Goal: Communication & Community: Participate in discussion

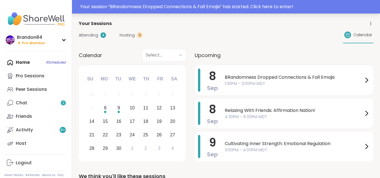
click at [115, 8] on div "Your session “ BRandomness Dropped Connections & Fall Emojis ” has started. Cli…" at bounding box center [228, 6] width 297 height 7
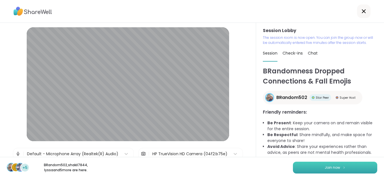
click at [333, 170] on span "Join now" at bounding box center [332, 167] width 15 height 5
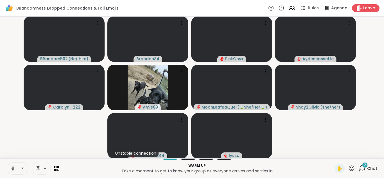
click at [13, 169] on icon at bounding box center [12, 168] width 5 height 5
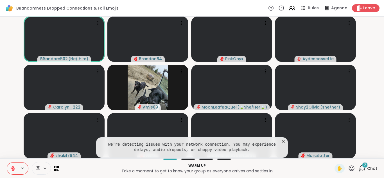
click at [281, 140] on icon at bounding box center [284, 142] width 6 height 6
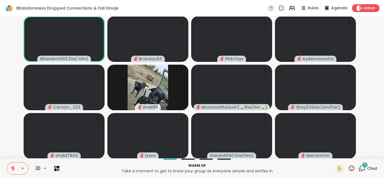
click at [364, 165] on span "2" at bounding box center [365, 165] width 2 height 5
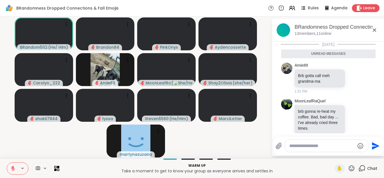
scroll to position [10, 0]
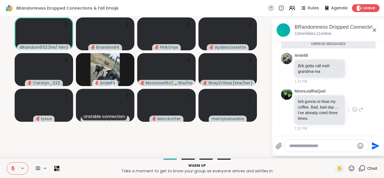
click at [353, 110] on icon at bounding box center [355, 110] width 5 height 6
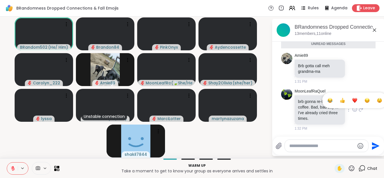
click at [353, 101] on div "Select Reaction: Heart" at bounding box center [355, 100] width 5 height 5
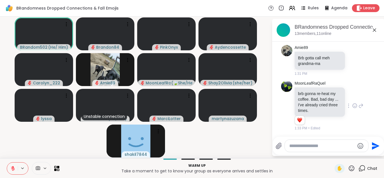
click at [354, 106] on icon at bounding box center [355, 106] width 2 height 1
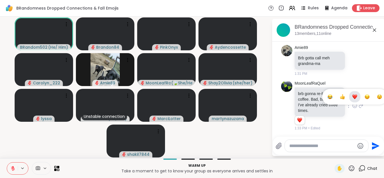
click at [365, 96] on div "Select Reaction: Sad" at bounding box center [367, 96] width 5 height 5
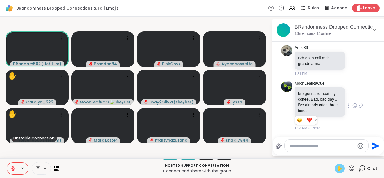
click at [340, 170] on div "✋" at bounding box center [340, 168] width 10 height 9
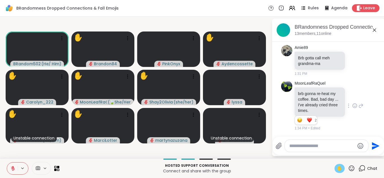
click at [337, 167] on span "✋" at bounding box center [340, 168] width 6 height 7
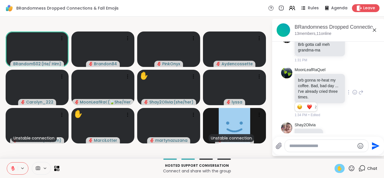
scroll to position [34, 0]
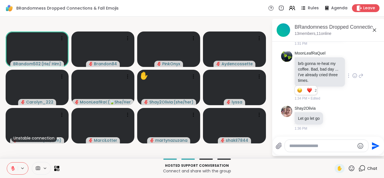
click at [360, 76] on icon at bounding box center [362, 76] width 4 height 4
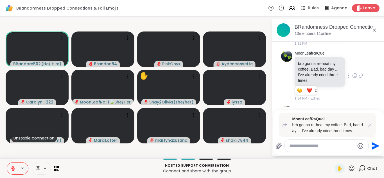
scroll to position [35, 0]
click at [360, 146] on icon "Emoji picker" at bounding box center [362, 146] width 6 height 6
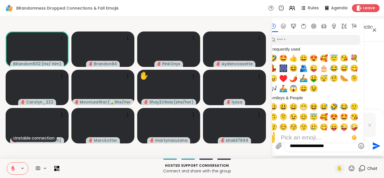
click at [303, 67] on span "🫂" at bounding box center [304, 68] width 8 height 8
type textarea "**********"
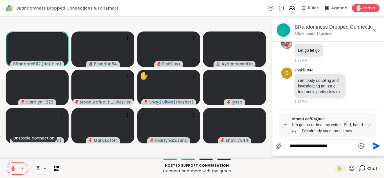
click at [373, 143] on icon "Send" at bounding box center [377, 146] width 8 height 8
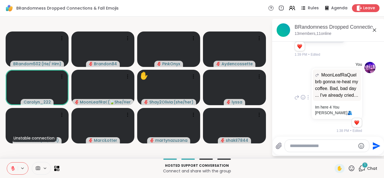
scroll to position [249, 0]
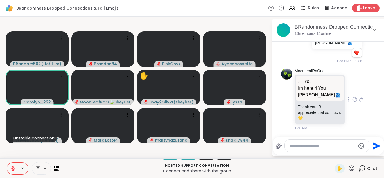
click at [353, 101] on icon at bounding box center [355, 99] width 4 height 4
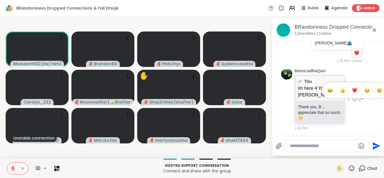
click at [353, 88] on div "Select Reaction: Heart" at bounding box center [355, 90] width 5 height 5
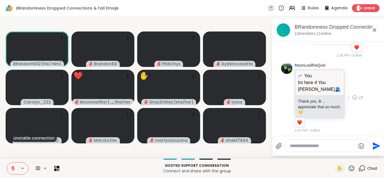
scroll to position [257, 0]
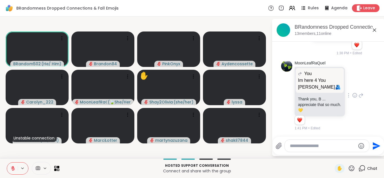
click at [269, 9] on circle at bounding box center [271, 8] width 5 height 5
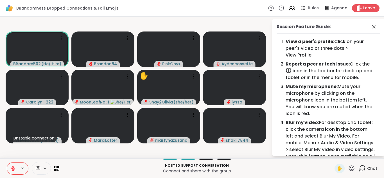
click at [269, 7] on icon at bounding box center [271, 8] width 6 height 6
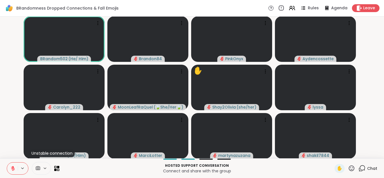
click at [278, 8] on icon at bounding box center [281, 8] width 6 height 6
click at [359, 170] on icon at bounding box center [362, 168] width 7 height 7
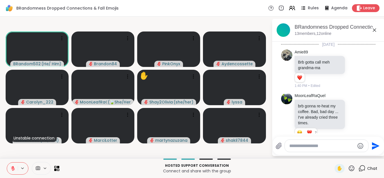
click at [350, 167] on icon at bounding box center [351, 168] width 7 height 7
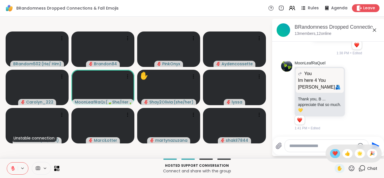
click at [333, 151] on span "❤️" at bounding box center [336, 153] width 6 height 7
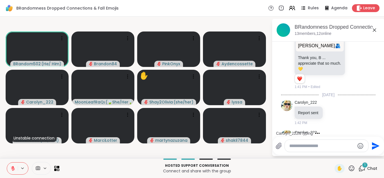
scroll to position [322, 0]
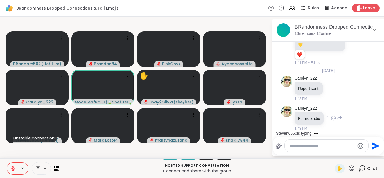
click at [334, 118] on icon at bounding box center [334, 118] width 0 height 0
click at [331, 109] on div "Select Reaction: Heart" at bounding box center [333, 109] width 5 height 5
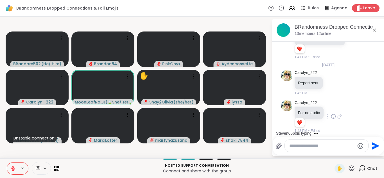
scroll to position [331, 0]
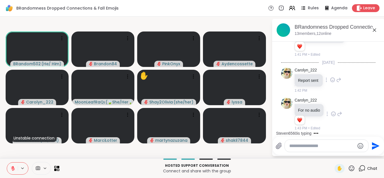
click at [335, 80] on div at bounding box center [332, 80] width 17 height 7
click at [334, 81] on icon at bounding box center [332, 80] width 5 height 6
click at [331, 70] on div "Select Reaction: Heart" at bounding box center [332, 70] width 5 height 5
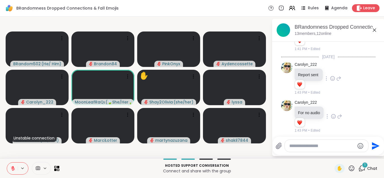
scroll to position [380, 0]
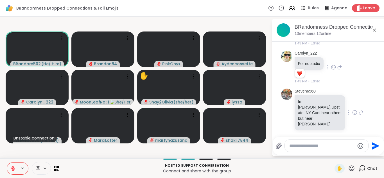
click at [353, 112] on icon at bounding box center [355, 113] width 5 height 6
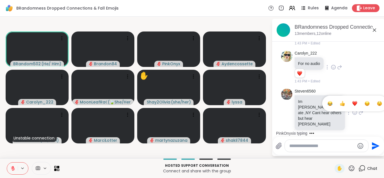
click at [365, 103] on div "Select Reaction: Sad" at bounding box center [367, 103] width 5 height 5
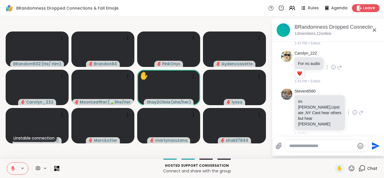
scroll to position [388, 0]
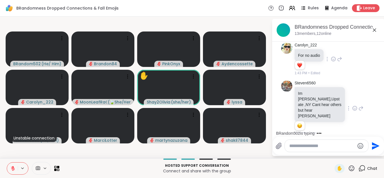
click at [292, 147] on textarea "Type your message" at bounding box center [322, 146] width 66 height 6
type textarea "*"
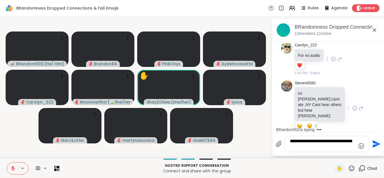
type textarea "**********"
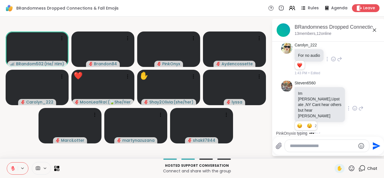
scroll to position [423, 0]
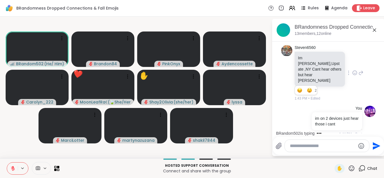
click at [12, 166] on icon at bounding box center [12, 168] width 5 height 5
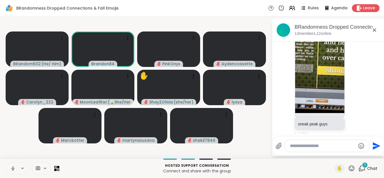
scroll to position [636, 0]
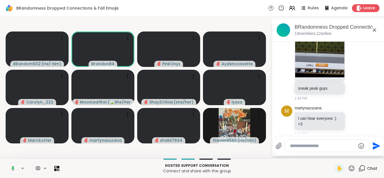
click at [12, 166] on icon at bounding box center [12, 168] width 5 height 5
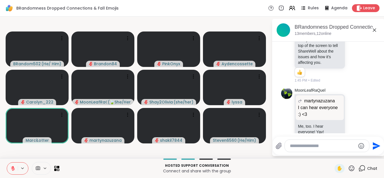
scroll to position [766, 0]
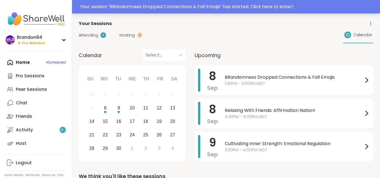
click at [260, 8] on div "Your session “ BRandomness Dropped Connections & Fall Emojis ” has started. Cli…" at bounding box center [228, 6] width 297 height 7
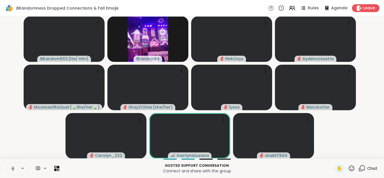
click at [11, 167] on icon at bounding box center [12, 168] width 5 height 5
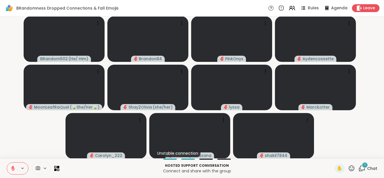
click at [349, 169] on icon at bounding box center [351, 168] width 7 height 7
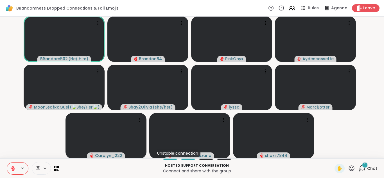
click at [360, 170] on icon at bounding box center [362, 167] width 5 height 5
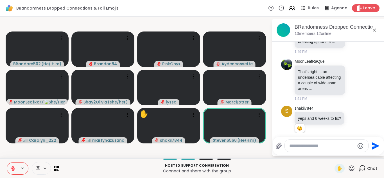
scroll to position [893, 0]
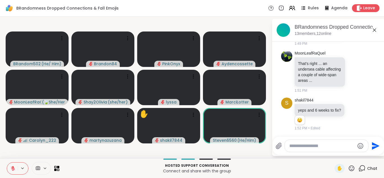
click at [295, 146] on textarea "Type your message" at bounding box center [322, 146] width 66 height 6
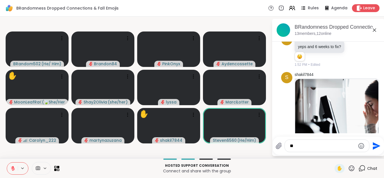
type textarea "*"
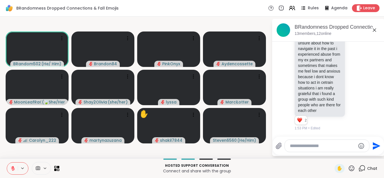
scroll to position [1264, 0]
click at [302, 148] on textarea "Type your message" at bounding box center [323, 146] width 66 height 6
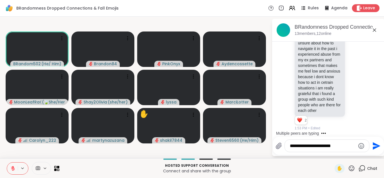
type textarea "**********"
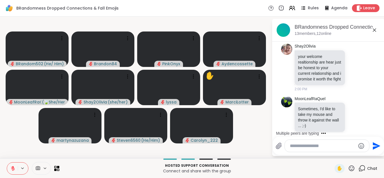
scroll to position [1758, 0]
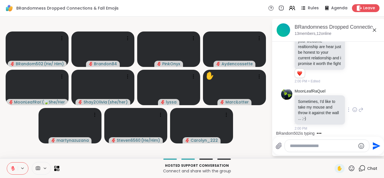
click at [353, 112] on icon at bounding box center [355, 109] width 4 height 4
click at [353, 103] on div "Select Reaction: Heart" at bounding box center [355, 100] width 5 height 5
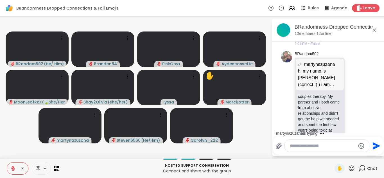
scroll to position [1752, 0]
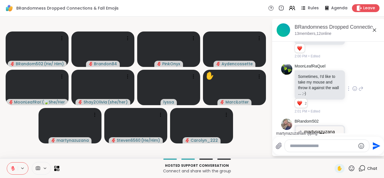
click at [376, 30] on icon at bounding box center [374, 30] width 7 height 7
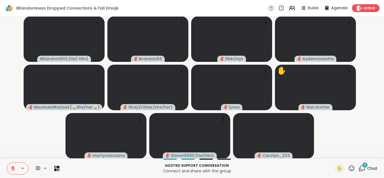
click at [360, 169] on icon at bounding box center [362, 167] width 5 height 5
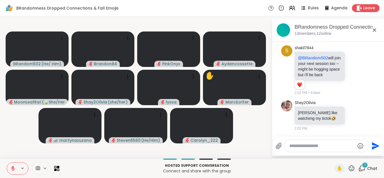
scroll to position [2104, 0]
click at [12, 169] on icon at bounding box center [12, 168] width 5 height 5
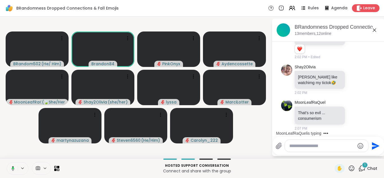
click at [12, 169] on icon at bounding box center [12, 168] width 5 height 5
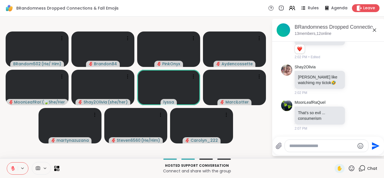
click at [302, 147] on textarea "Type your message" at bounding box center [322, 146] width 66 height 6
type textarea "*********"
click at [10, 168] on button at bounding box center [12, 169] width 11 height 12
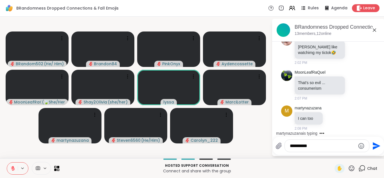
scroll to position [2170, 0]
click at [312, 143] on textarea "*********" at bounding box center [323, 146] width 66 height 6
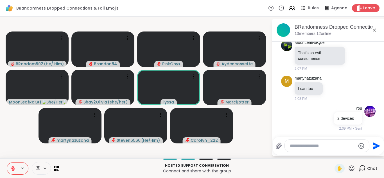
scroll to position [2200, 0]
click at [305, 145] on textarea "Type your message" at bounding box center [323, 146] width 66 height 6
type textarea "**********"
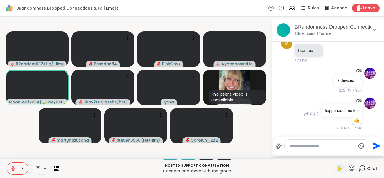
scroll to position [2238, 0]
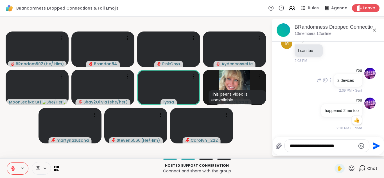
type textarea "**********"
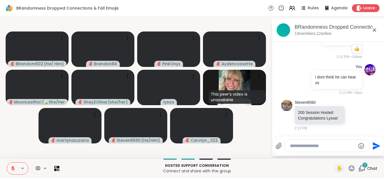
scroll to position [2315, 0]
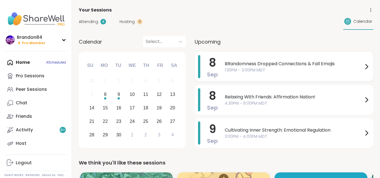
click at [290, 75] on div "BRandomness Dropped Connections & Fall Emojis 1:30PM - 3:00PM MDT" at bounding box center [297, 66] width 145 height 23
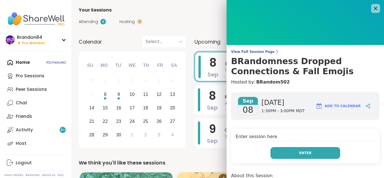
click at [299, 154] on span "Enter" at bounding box center [305, 153] width 12 height 5
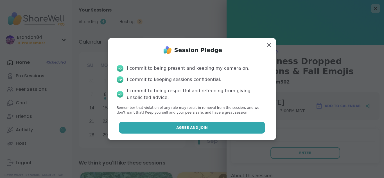
click at [182, 123] on button "Agree and Join" at bounding box center [192, 128] width 147 height 12
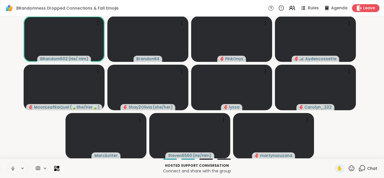
click at [10, 168] on icon at bounding box center [12, 168] width 5 height 5
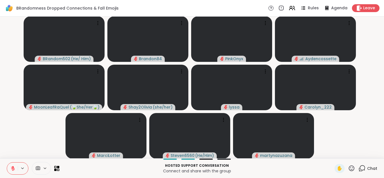
click at [361, 166] on icon at bounding box center [362, 168] width 7 height 7
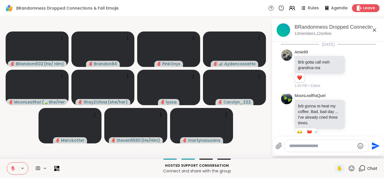
scroll to position [2293, 0]
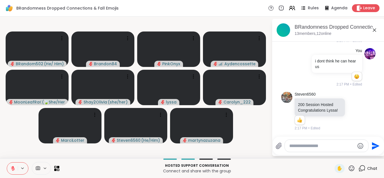
click at [292, 146] on textarea "Type your message" at bounding box center [322, 146] width 66 height 6
type textarea "*"
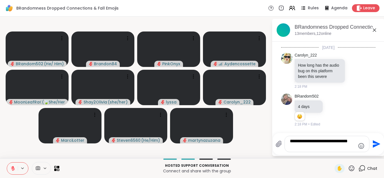
scroll to position [2387, 0]
type textarea "**********"
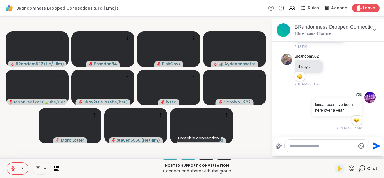
scroll to position [2427, 0]
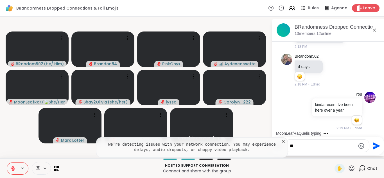
type textarea "*"
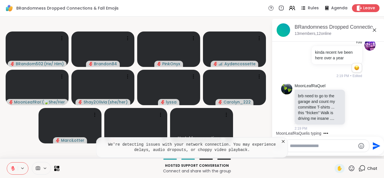
scroll to position [2479, 0]
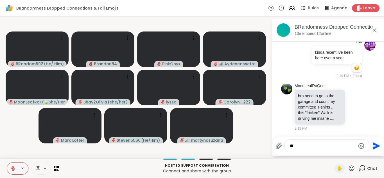
type textarea "*"
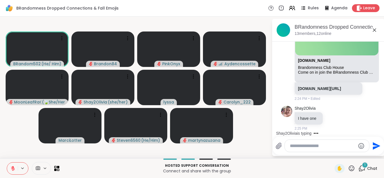
scroll to position [2713, 0]
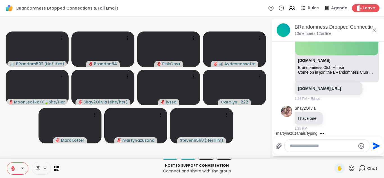
click at [296, 146] on textarea "Type your message" at bounding box center [323, 146] width 66 height 6
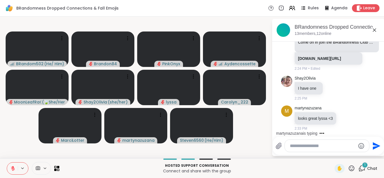
scroll to position [2744, 0]
type textarea "****"
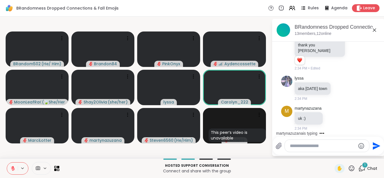
scroll to position [2905, 0]
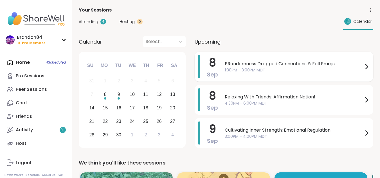
click at [282, 73] on span "1:30PM - 3:00PM MDT" at bounding box center [294, 70] width 138 height 6
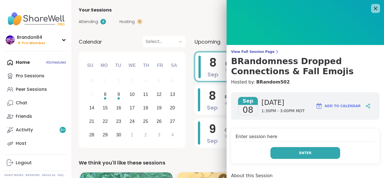
click at [301, 154] on span "Enter" at bounding box center [305, 153] width 12 height 5
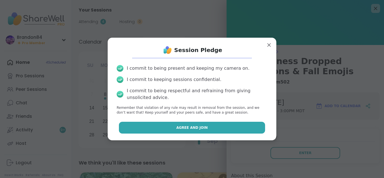
click at [217, 123] on button "Agree and Join" at bounding box center [192, 128] width 147 height 12
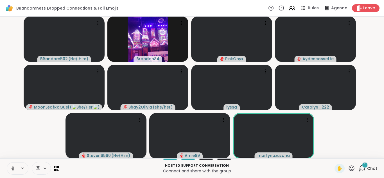
click at [12, 169] on icon at bounding box center [12, 168] width 1 height 3
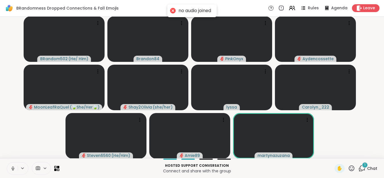
click at [12, 167] on icon at bounding box center [12, 168] width 1 height 3
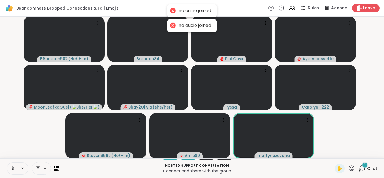
click at [12, 167] on icon at bounding box center [12, 168] width 1 height 3
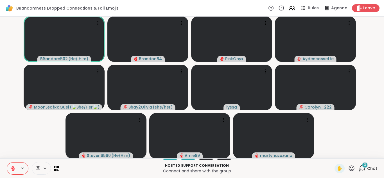
click at [361, 169] on icon at bounding box center [362, 167] width 5 height 5
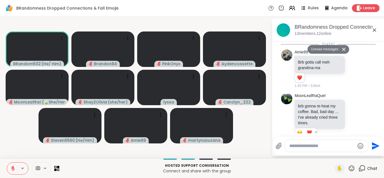
scroll to position [3054, 0]
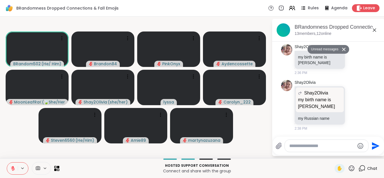
click at [376, 28] on icon at bounding box center [374, 29] width 3 height 3
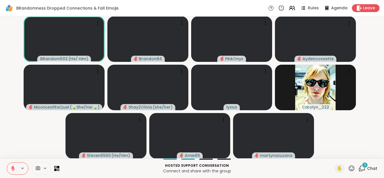
click at [364, 166] on span "2" at bounding box center [365, 165] width 2 height 5
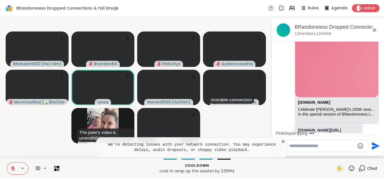
scroll to position [3407, 0]
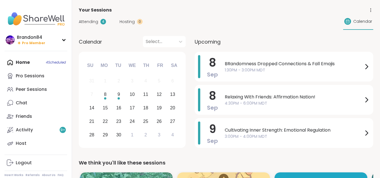
click at [26, 87] on div "Peer Sessions" at bounding box center [31, 89] width 31 height 6
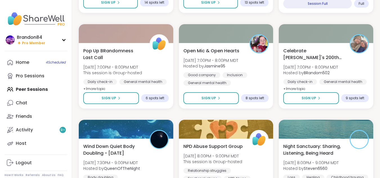
scroll to position [822, 0]
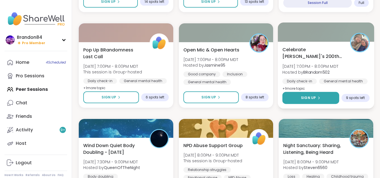
click at [303, 98] on span "Sign Up" at bounding box center [308, 97] width 15 height 5
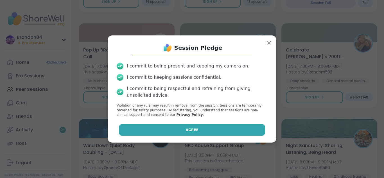
click at [193, 129] on button "Agree" at bounding box center [192, 130] width 147 height 12
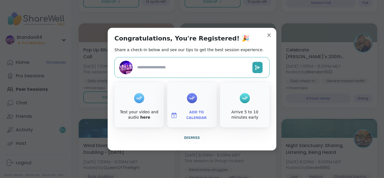
type textarea "*"
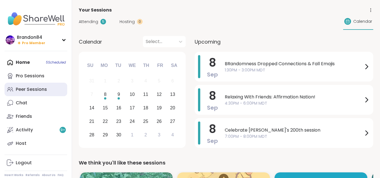
click at [31, 94] on link "Peer Sessions" at bounding box center [36, 90] width 63 height 14
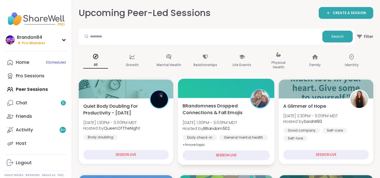
click at [195, 110] on span "BRandomness Dropped Connections & Fall Emojis" at bounding box center [213, 109] width 61 height 14
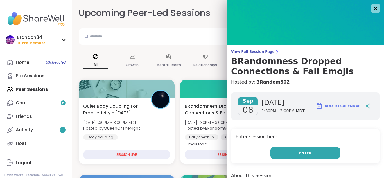
click at [293, 157] on button "Enter" at bounding box center [306, 153] width 70 height 12
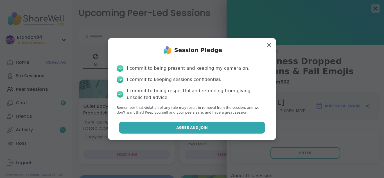
click at [193, 126] on span "Agree and Join" at bounding box center [192, 127] width 32 height 5
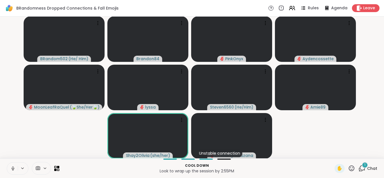
click at [13, 169] on icon at bounding box center [12, 168] width 1 height 3
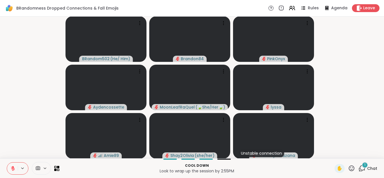
click at [362, 165] on div "1" at bounding box center [365, 165] width 6 height 6
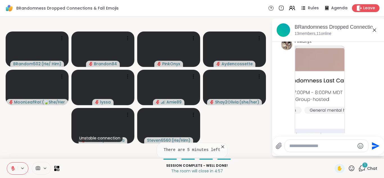
scroll to position [3674, 0]
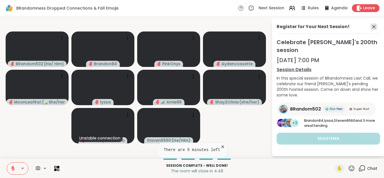
click at [374, 28] on icon at bounding box center [374, 26] width 7 height 7
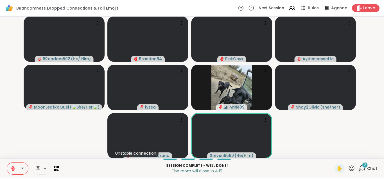
click at [364, 166] on span "2" at bounding box center [365, 165] width 2 height 5
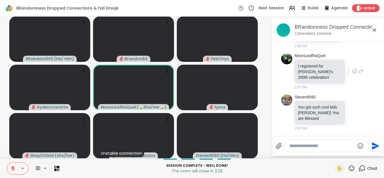
scroll to position [3929, 0]
click at [353, 71] on icon at bounding box center [355, 71] width 5 height 6
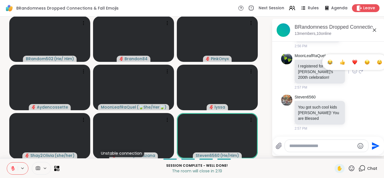
click at [353, 60] on div "Select Reaction: Heart" at bounding box center [355, 62] width 5 height 5
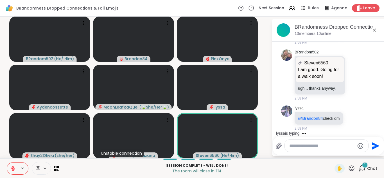
scroll to position [4155, 0]
click at [357, 115] on icon at bounding box center [359, 118] width 5 height 7
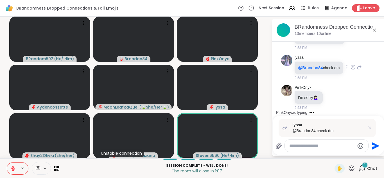
click at [360, 81] on div "lyssa @Brandon84 check dm 2:58 PM" at bounding box center [328, 68] width 95 height 30
click at [351, 64] on icon at bounding box center [353, 67] width 5 height 6
click at [338, 56] on div "Select Reaction: Thumbs up" at bounding box center [340, 58] width 5 height 5
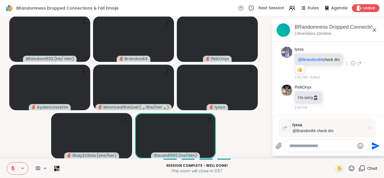
click at [367, 128] on icon at bounding box center [370, 128] width 6 height 6
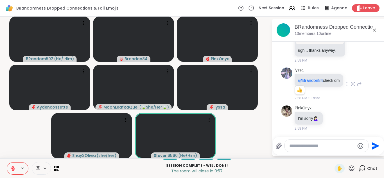
scroll to position [4193, 0]
click at [295, 147] on textarea "Type your message" at bounding box center [322, 146] width 66 height 6
type textarea "*"
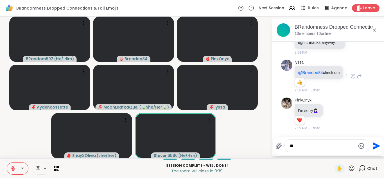
scroll to position [4201, 0]
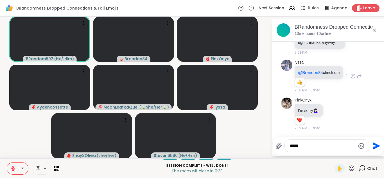
type textarea "******"
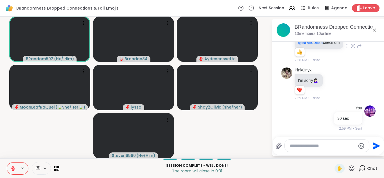
scroll to position [4231, 0]
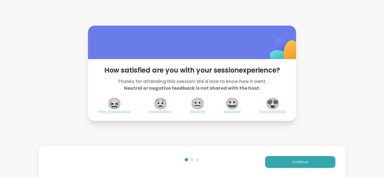
click at [273, 103] on span "😍" at bounding box center [273, 103] width 14 height 10
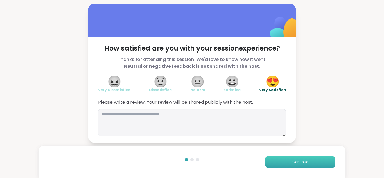
click at [293, 160] on span "Continue" at bounding box center [301, 162] width 16 height 5
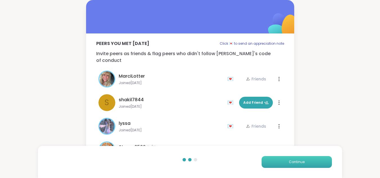
click at [290, 160] on span "Continue" at bounding box center [297, 162] width 16 height 5
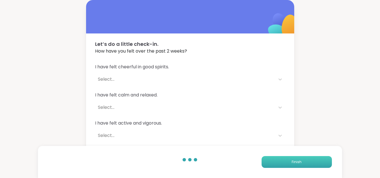
click at [290, 160] on button "Finish" at bounding box center [297, 162] width 70 height 12
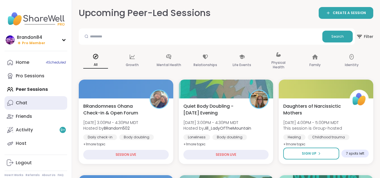
click at [22, 102] on div "Chat" at bounding box center [22, 103] width 12 height 6
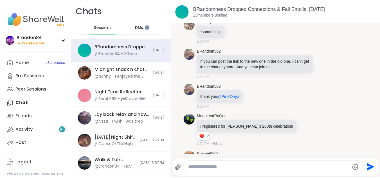
scroll to position [3520, 0]
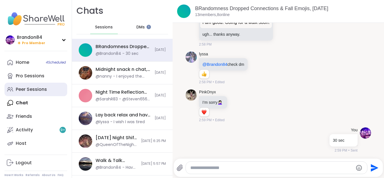
click at [30, 89] on div "Peer Sessions" at bounding box center [31, 89] width 31 height 6
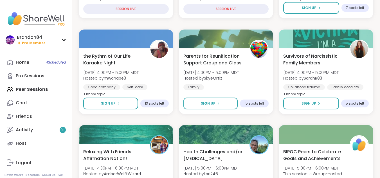
scroll to position [146, 0]
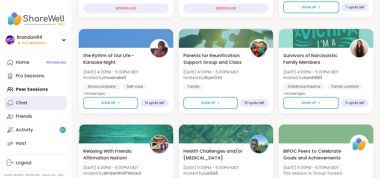
click at [25, 104] on div "Chat" at bounding box center [22, 103] width 12 height 6
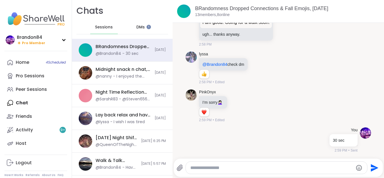
click at [139, 26] on span "DMs" at bounding box center [140, 27] width 8 height 6
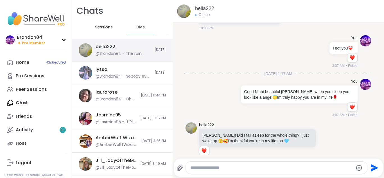
scroll to position [4833, 0]
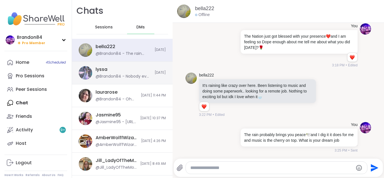
click at [129, 75] on div "@Brandon84 - Nobody ever asked me but I would love to have your #" at bounding box center [124, 77] width 56 height 6
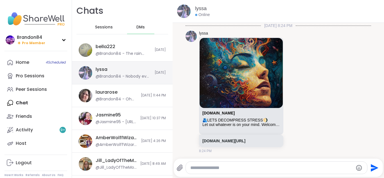
scroll to position [1955, 0]
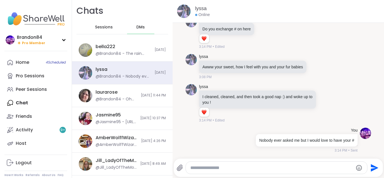
click at [231, 167] on textarea "Type your message" at bounding box center [271, 168] width 163 height 6
type textarea "*"
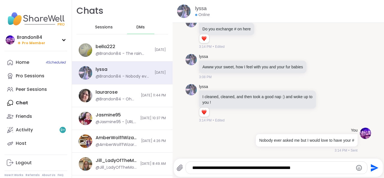
click at [270, 168] on textarea "**********" at bounding box center [271, 168] width 159 height 6
click at [304, 169] on textarea "**********" at bounding box center [271, 168] width 159 height 6
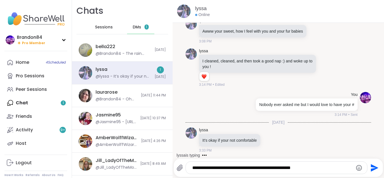
scroll to position [1991, 0]
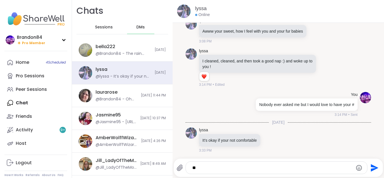
type textarea "*"
type textarea "********"
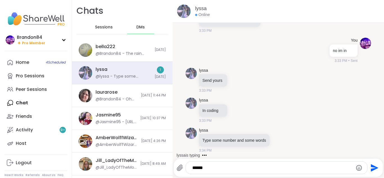
scroll to position [2111, 0]
type textarea "********"
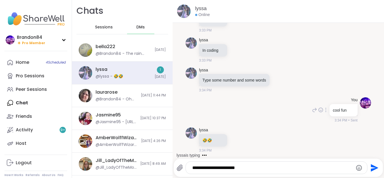
scroll to position [2171, 0]
click at [237, 140] on icon at bounding box center [237, 140] width 5 height 6
click at [236, 130] on div "Select Reaction: Heart" at bounding box center [237, 130] width 5 height 5
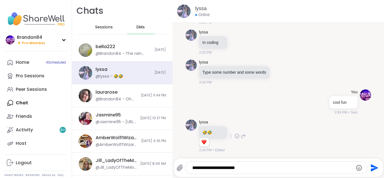
scroll to position [2179, 0]
click at [241, 169] on textarea "**********" at bounding box center [271, 168] width 159 height 6
click at [300, 168] on textarea "**********" at bounding box center [271, 168] width 159 height 6
click at [320, 169] on textarea "**********" at bounding box center [271, 168] width 159 height 6
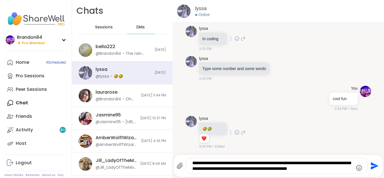
type textarea "**********"
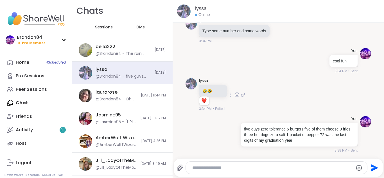
scroll to position [2220, 0]
